Goal: Find specific page/section: Find specific page/section

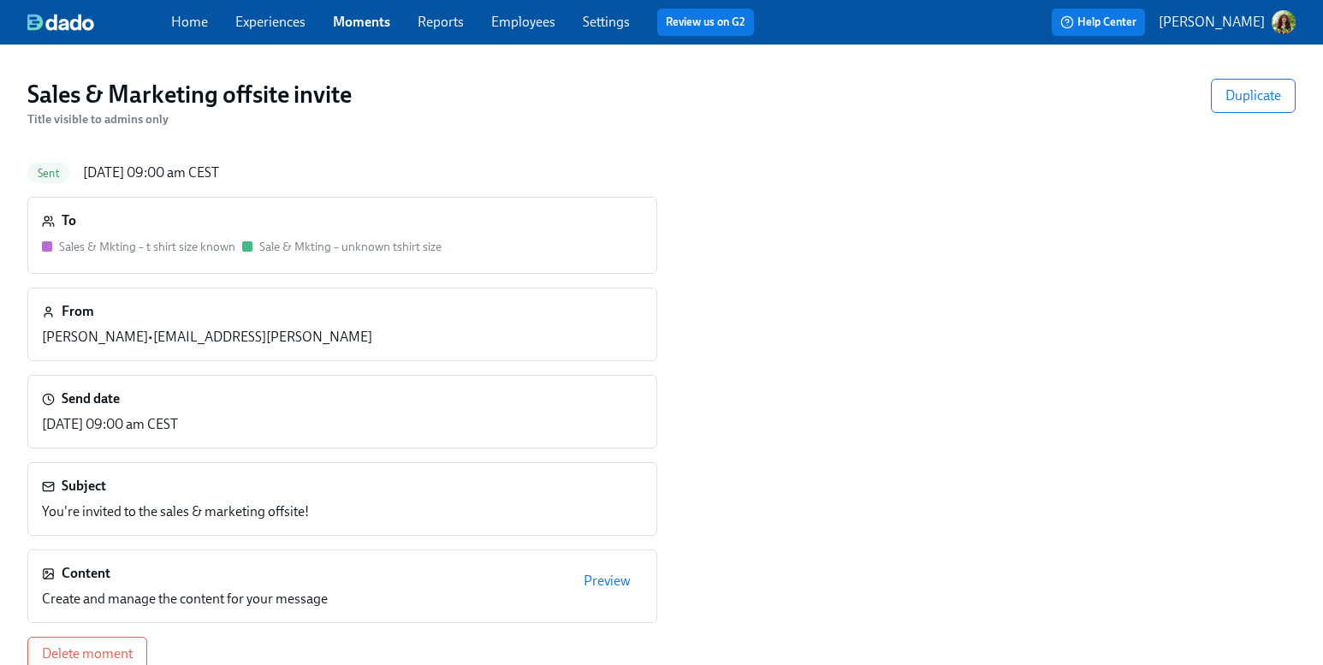
click at [248, 15] on link "Experiences" at bounding box center [270, 22] width 70 height 16
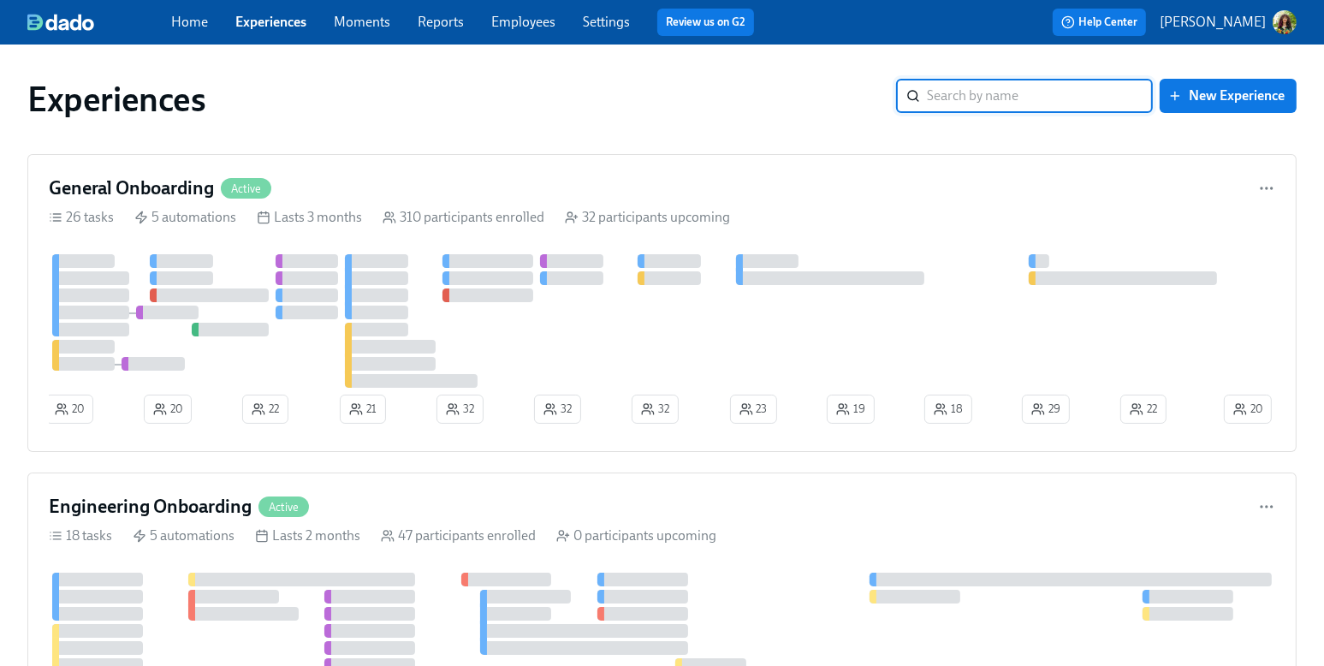
click at [360, 22] on link "Moments" at bounding box center [362, 22] width 56 height 16
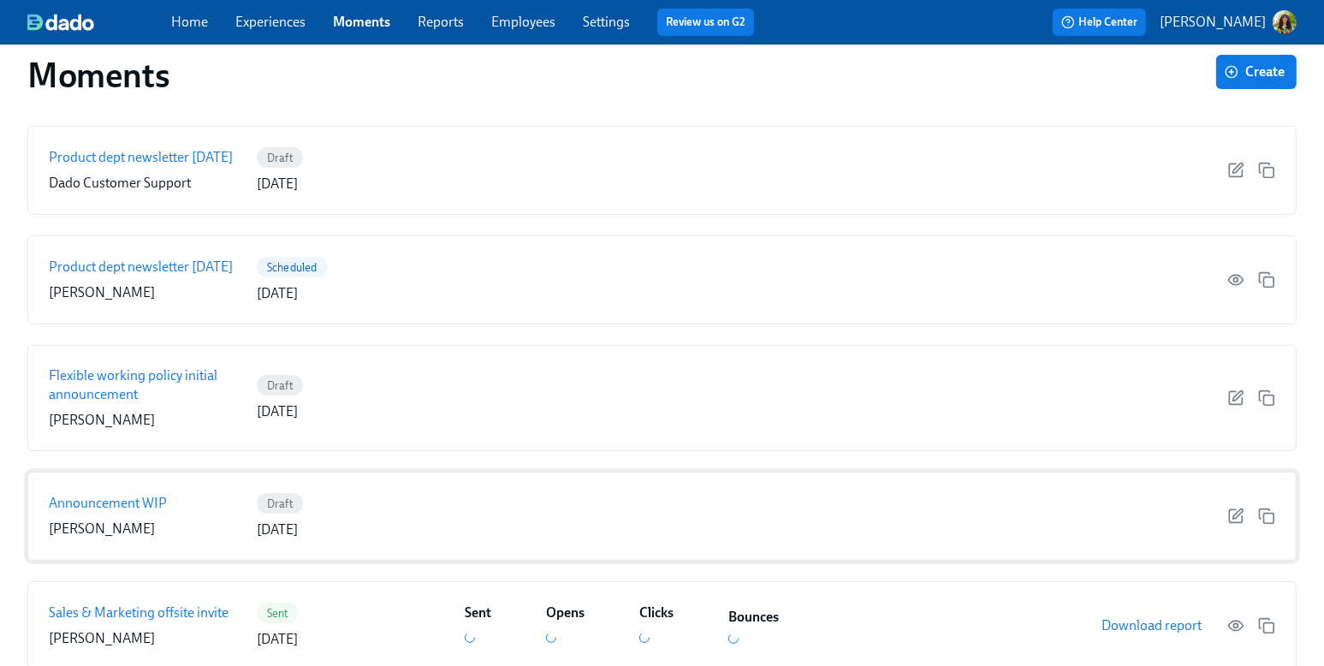
scroll to position [259, 0]
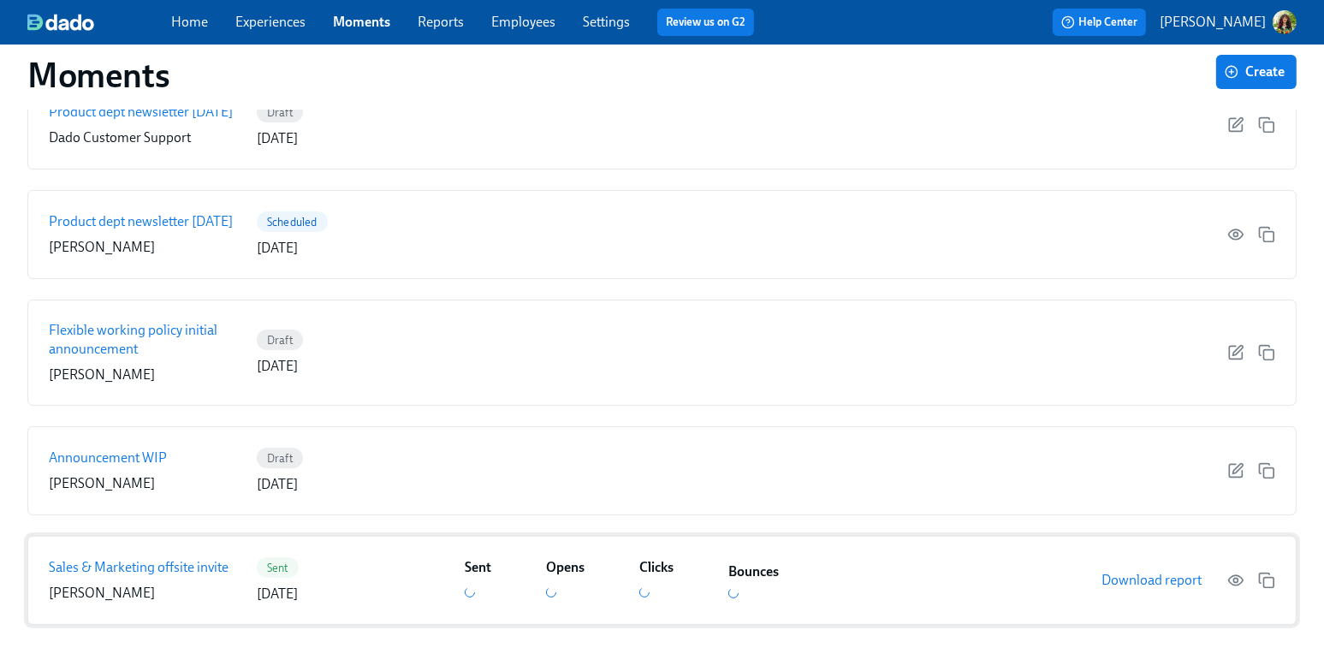
click at [180, 567] on p "Sales & Marketing offsite invite" at bounding box center [139, 567] width 180 height 19
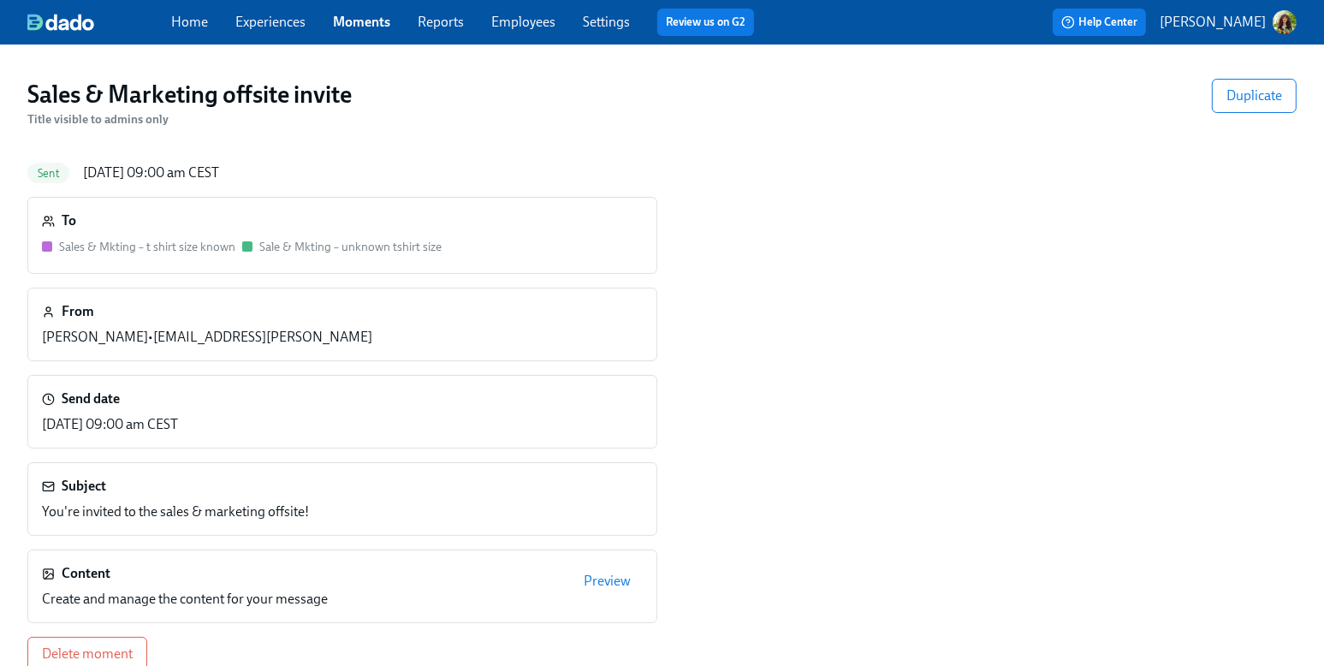
click at [621, 577] on span "Preview" at bounding box center [607, 581] width 47 height 17
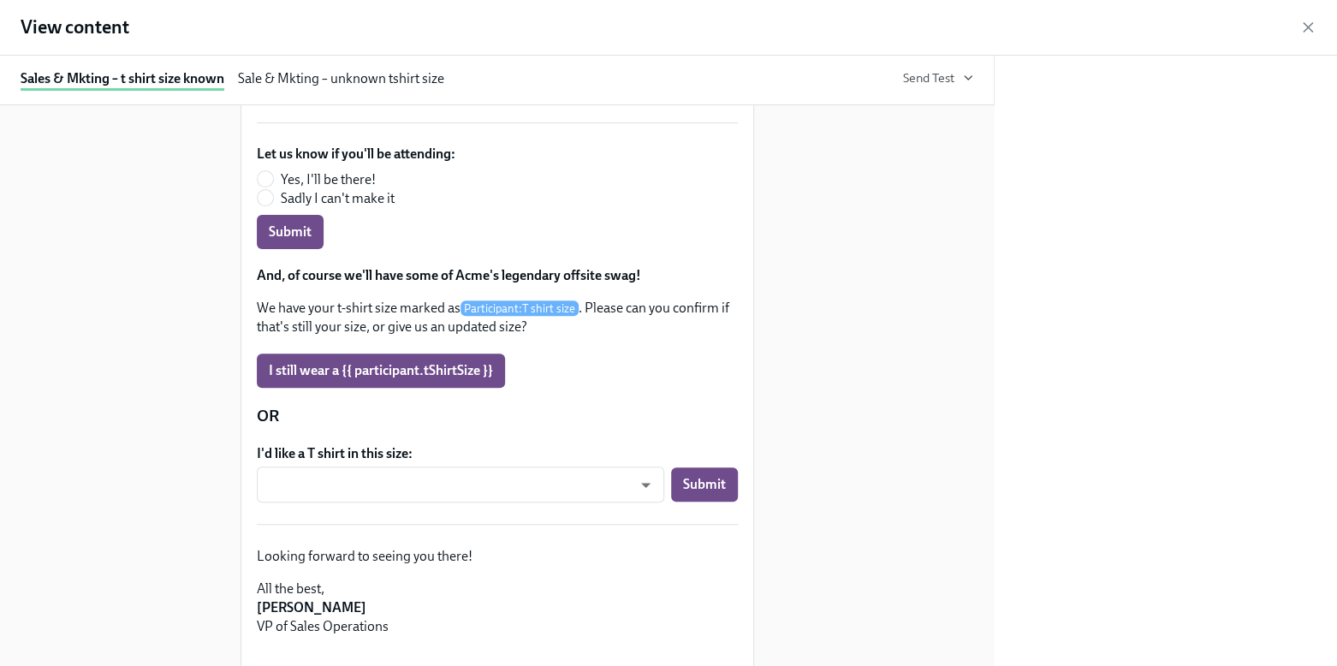
scroll to position [395, 0]
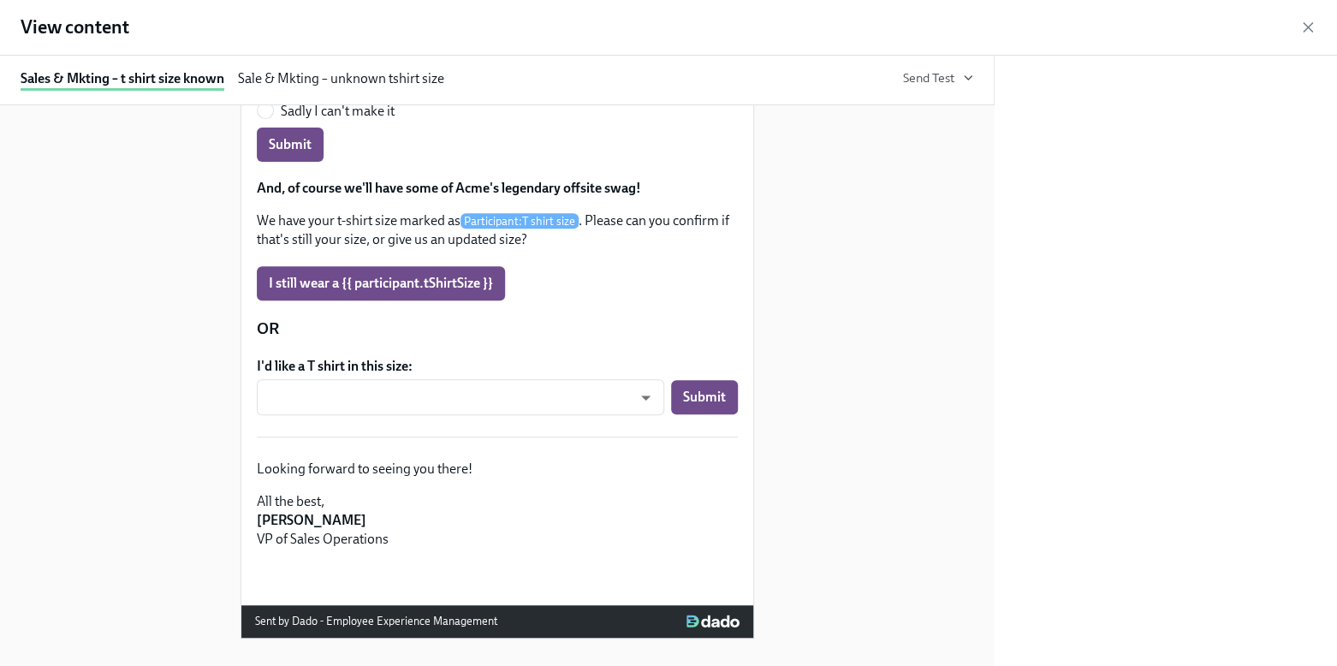
click at [306, 75] on div "Sale & Mkting – unknown tshirt size" at bounding box center [341, 79] width 206 height 21
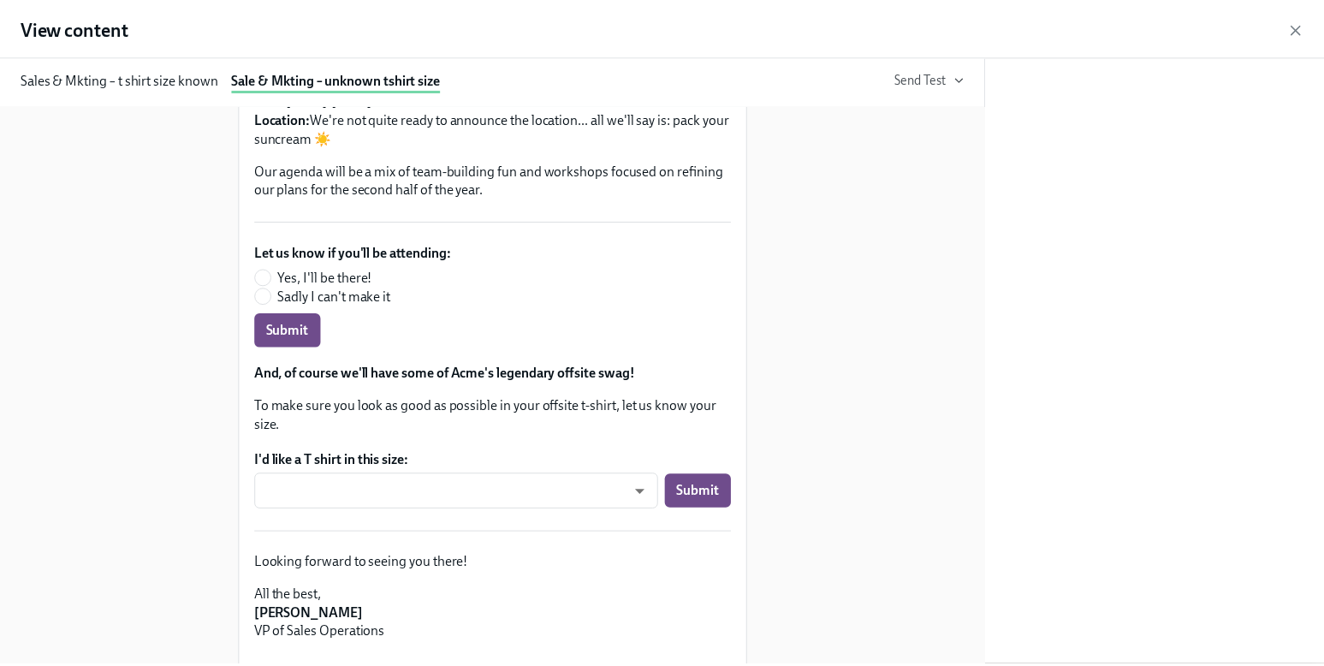
scroll to position [0, 0]
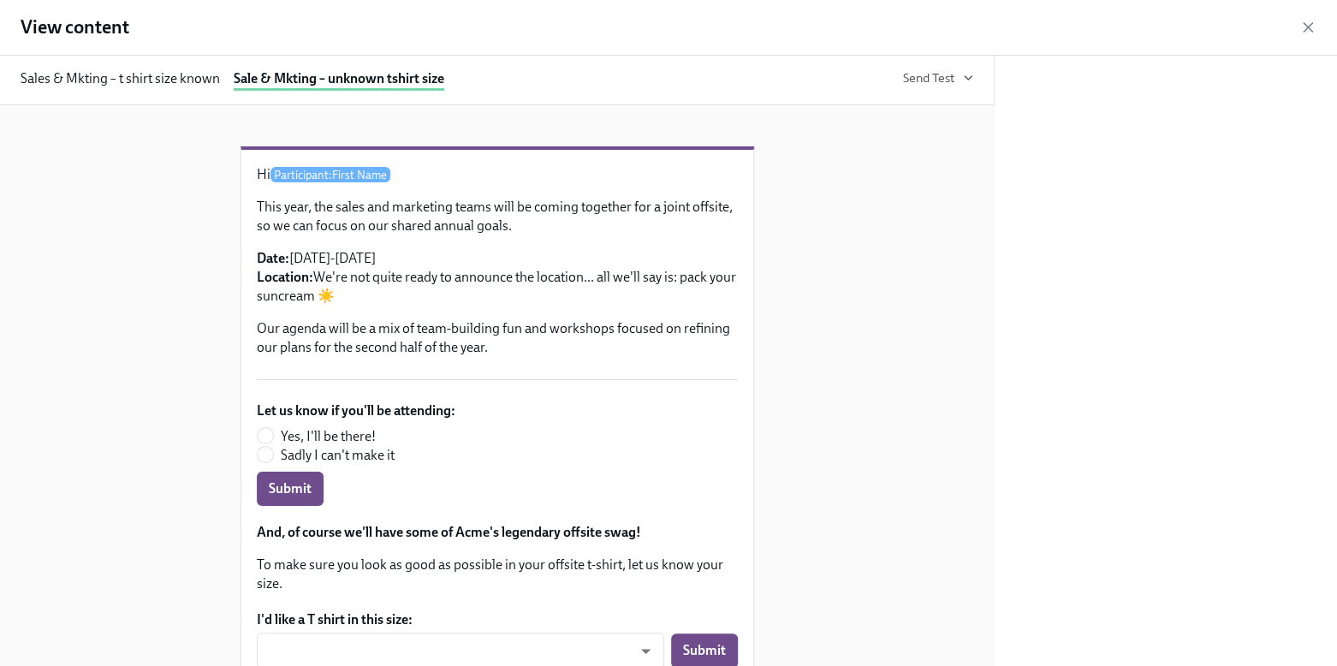
drag, startPoint x: 1302, startPoint y: 29, endPoint x: 1246, endPoint y: 38, distance: 56.3
click at [1299, 30] on icon "button" at bounding box center [1307, 27] width 17 height 17
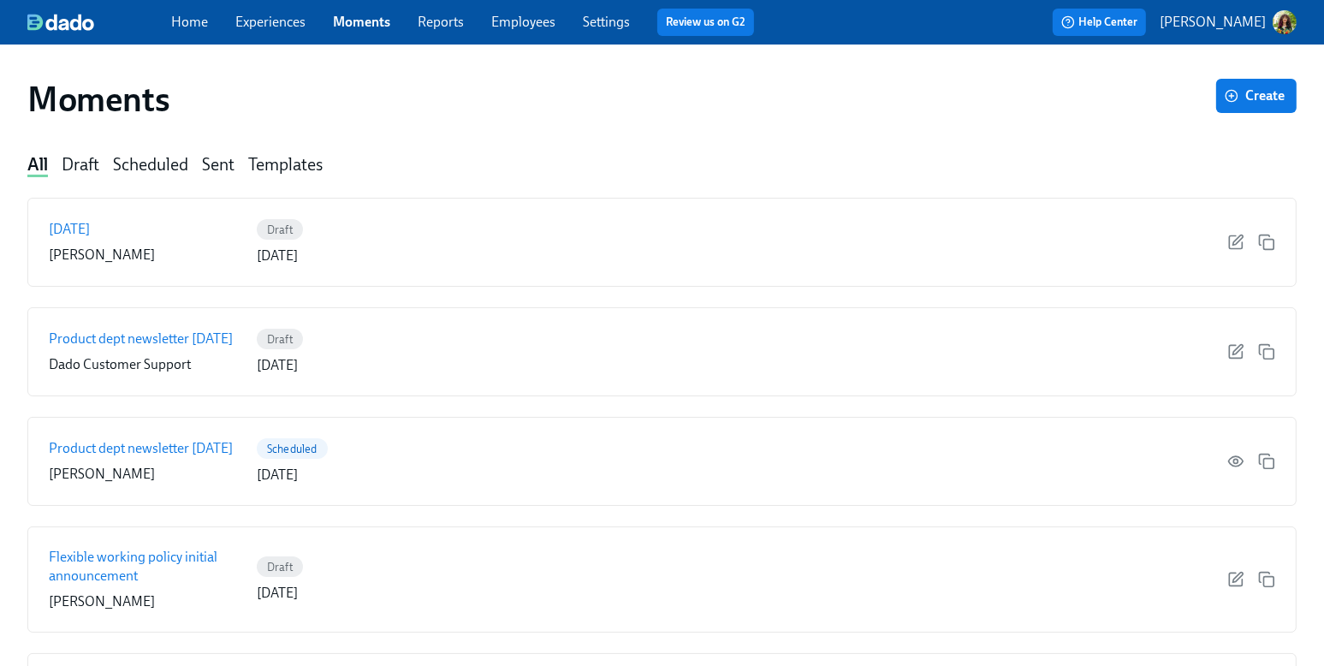
click at [290, 160] on div "Templates" at bounding box center [285, 165] width 74 height 23
